Goal: Transaction & Acquisition: Subscribe to service/newsletter

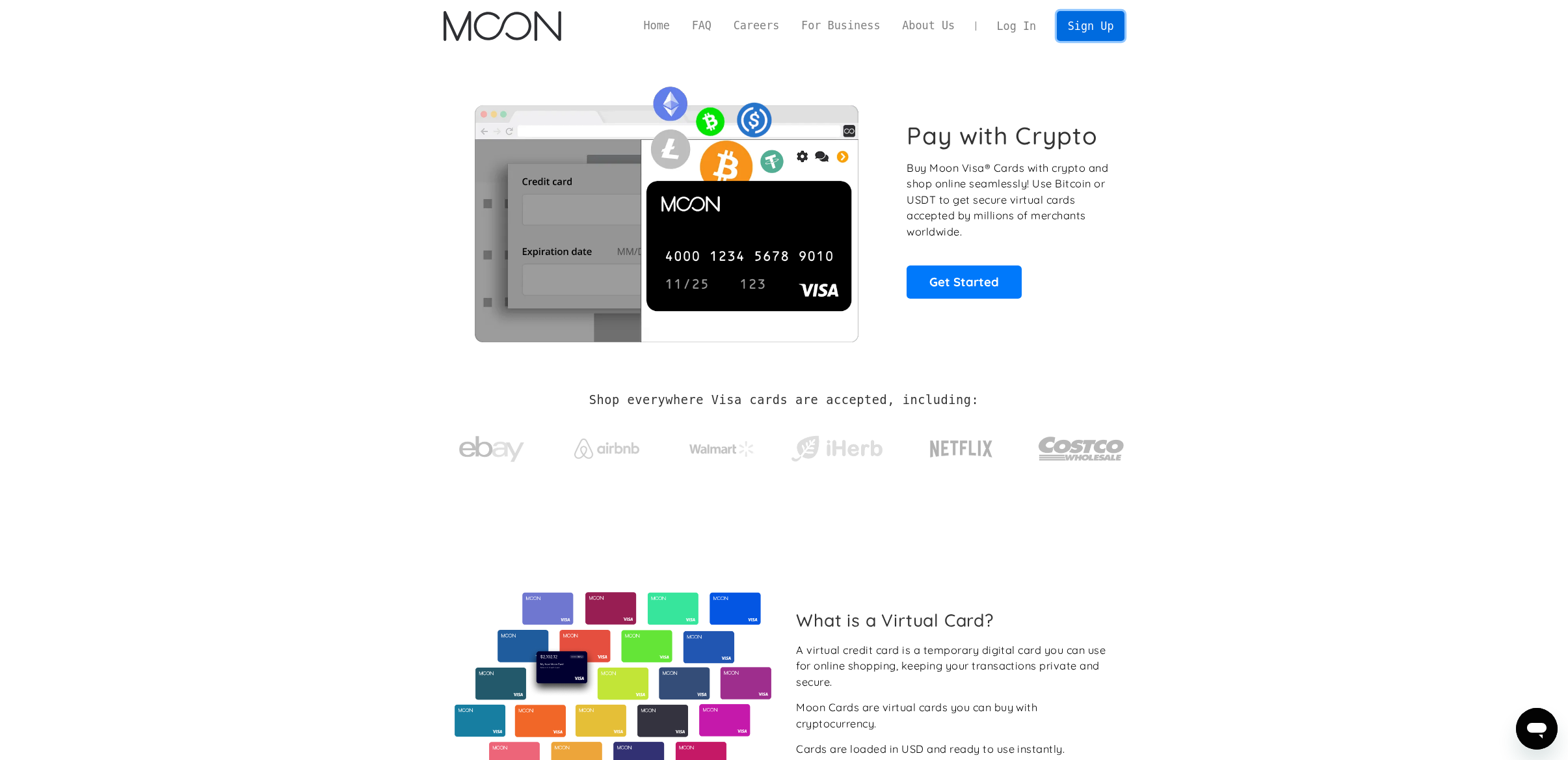
click at [1084, 29] on link "Sign Up" at bounding box center [1090, 26] width 68 height 30
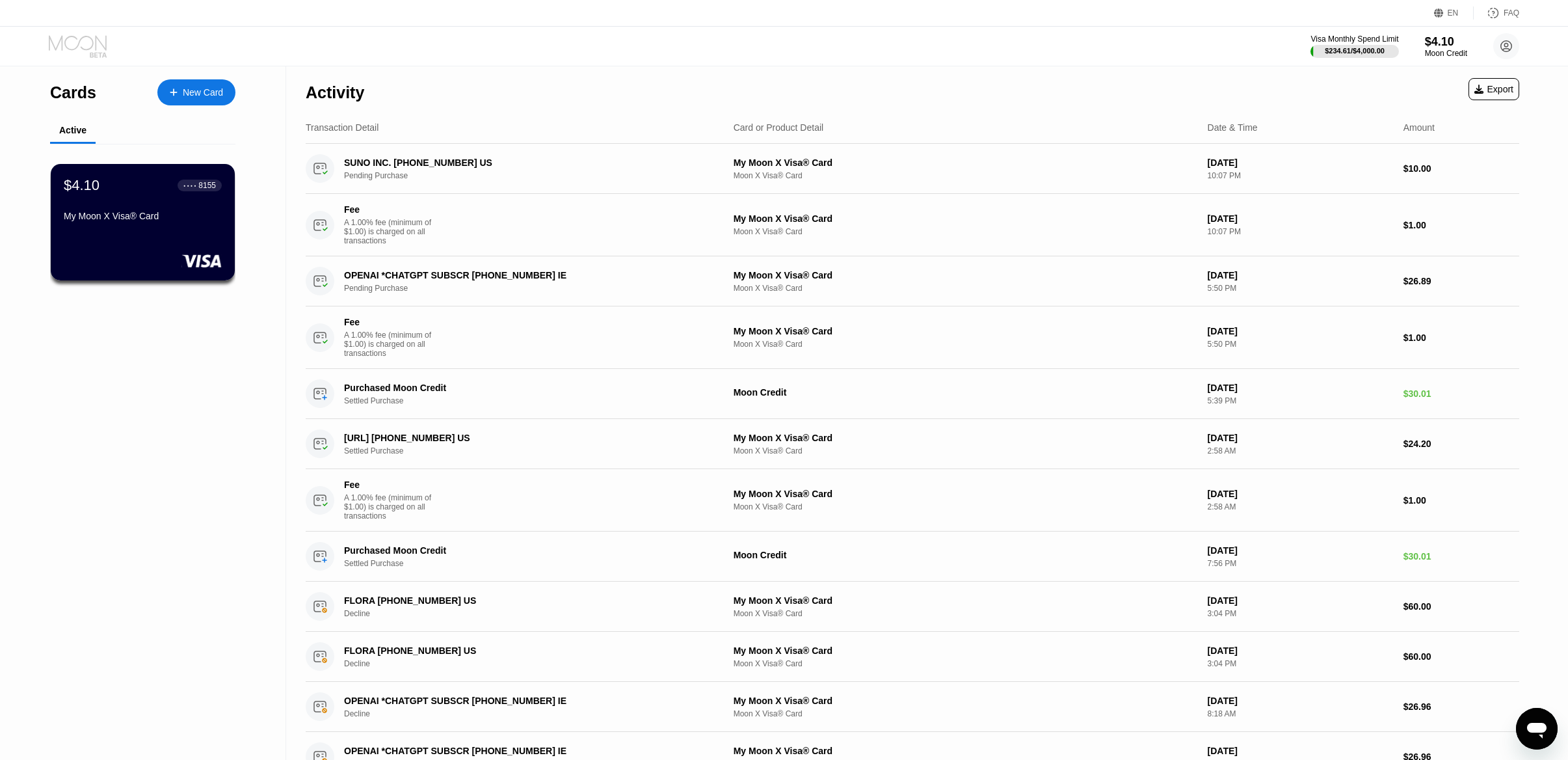
click at [89, 53] on icon at bounding box center [97, 54] width 17 height 6
click at [1333, 53] on div "$234.61 / $4,000.00" at bounding box center [1354, 51] width 61 height 8
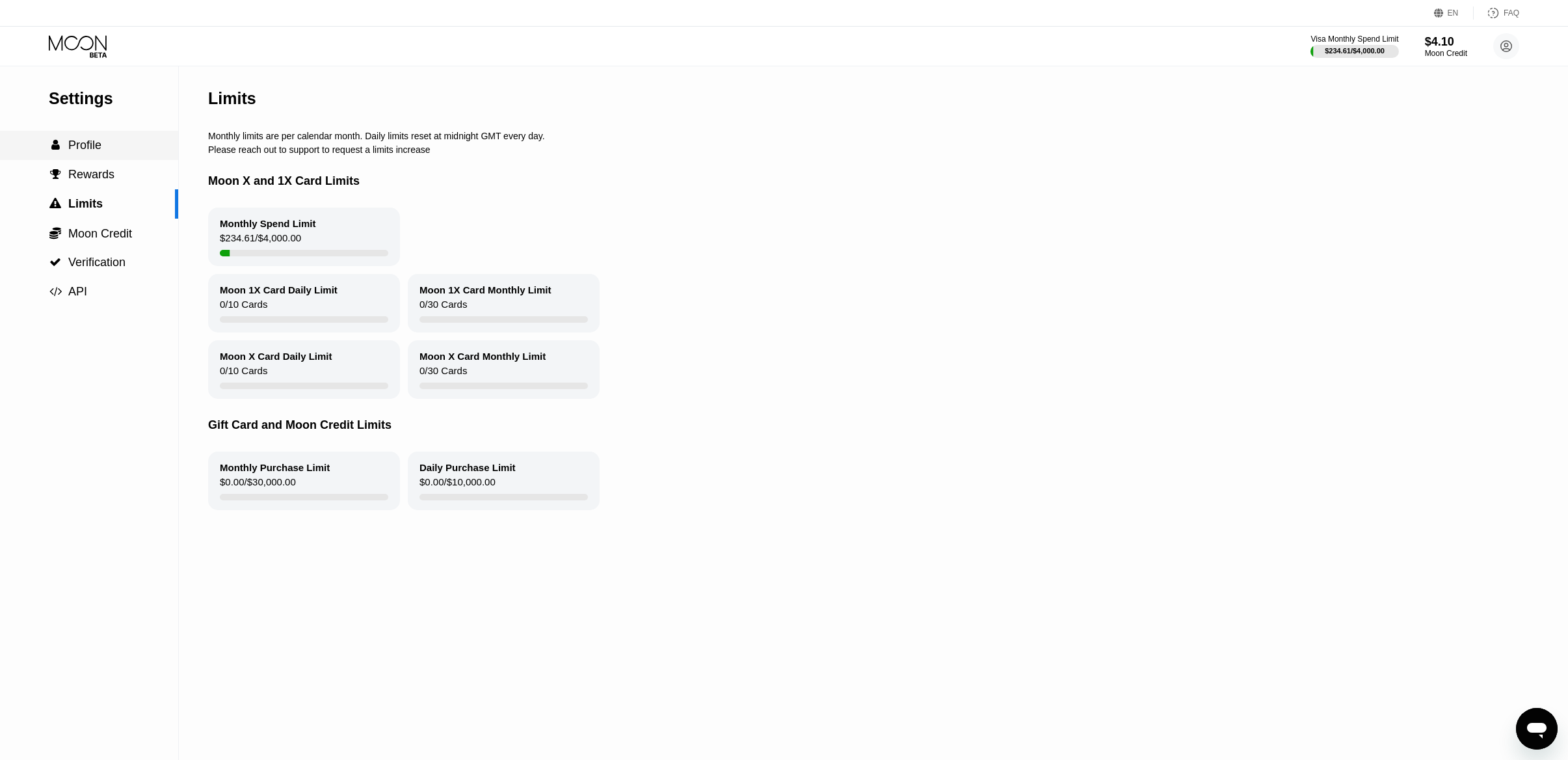
click at [86, 140] on span "Profile" at bounding box center [85, 145] width 34 height 13
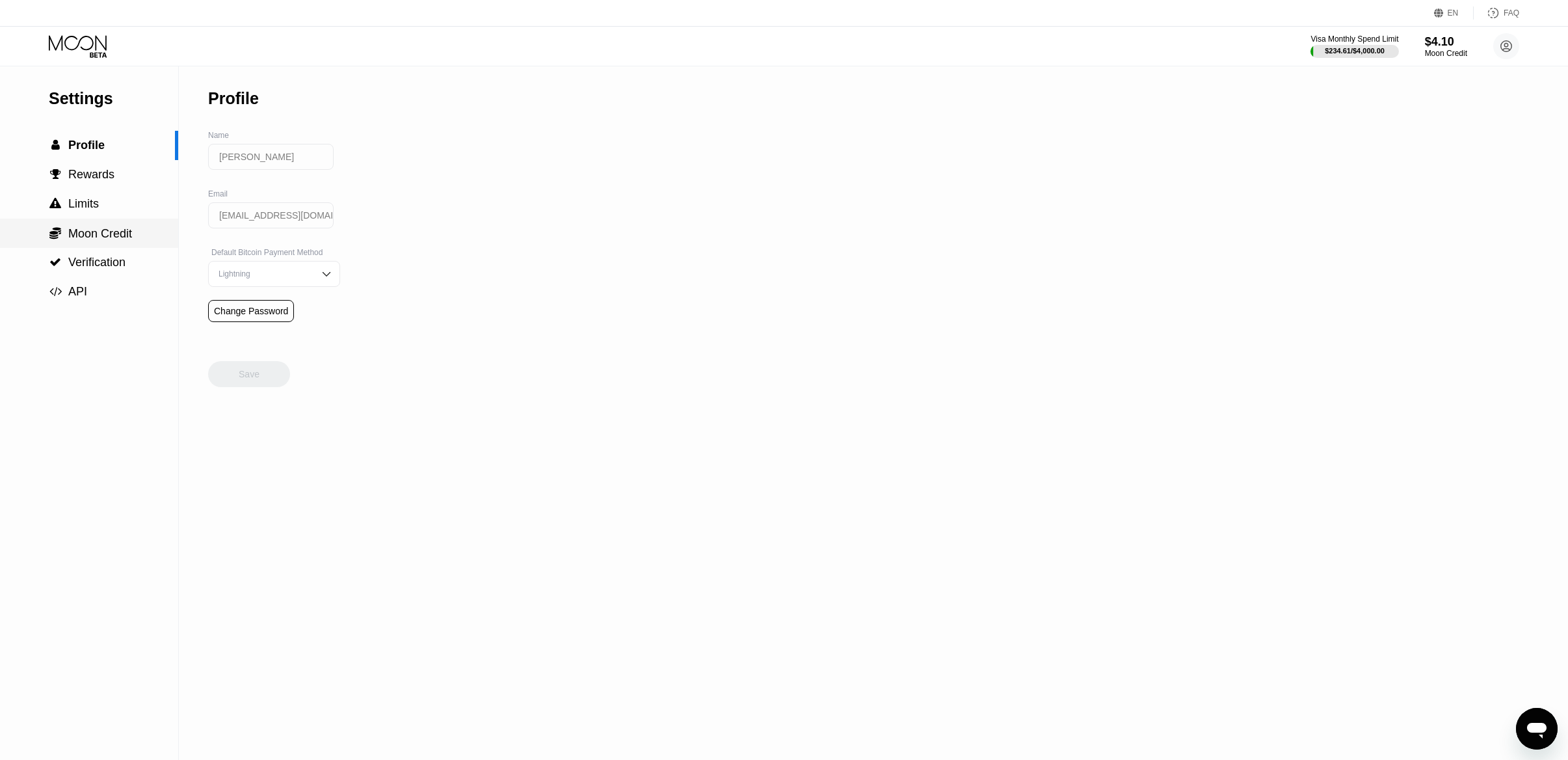
click at [90, 235] on span "Moon Credit" at bounding box center [101, 233] width 64 height 13
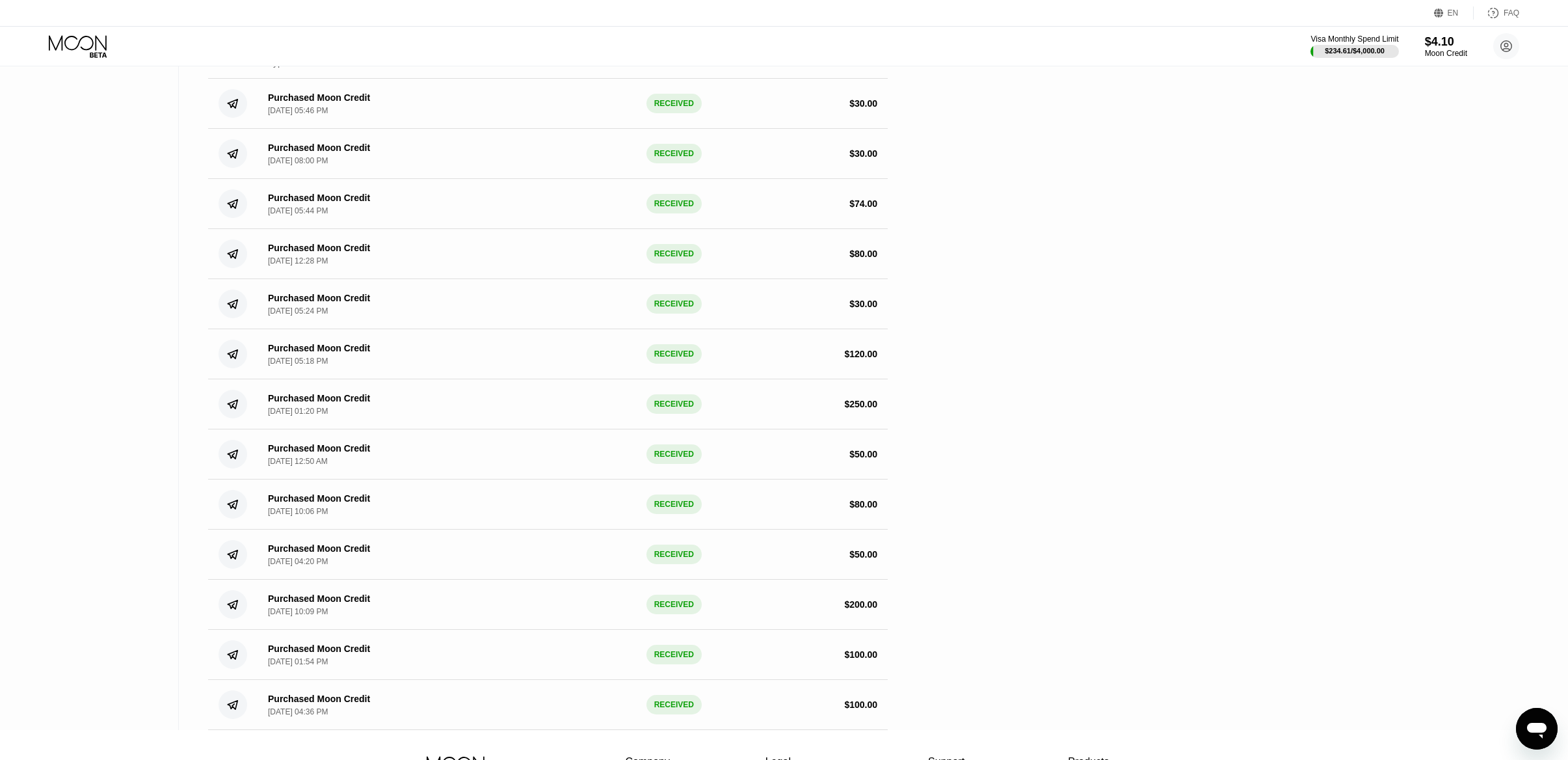
scroll to position [302, 0]
